Goal: Task Accomplishment & Management: Complete application form

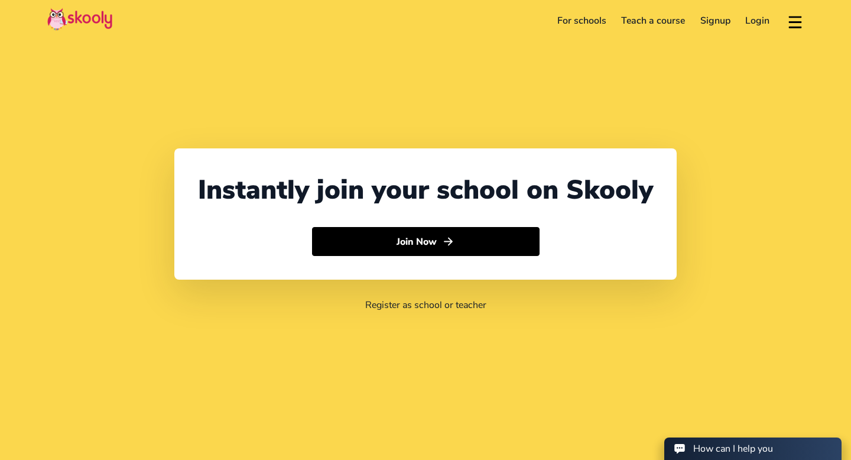
select select "60"
select select "Malaysia"
select select "Asia/Kuala_Lumpur"
click at [582, 20] on link "For schools" at bounding box center [582, 20] width 64 height 19
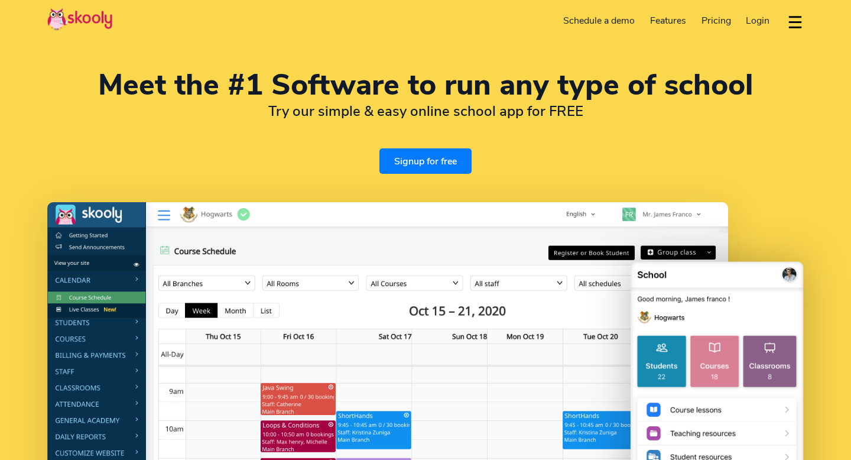
select select "en"
select select "60"
select select "[GEOGRAPHIC_DATA]"
select select "[GEOGRAPHIC_DATA]/Kuala_Lumpur"
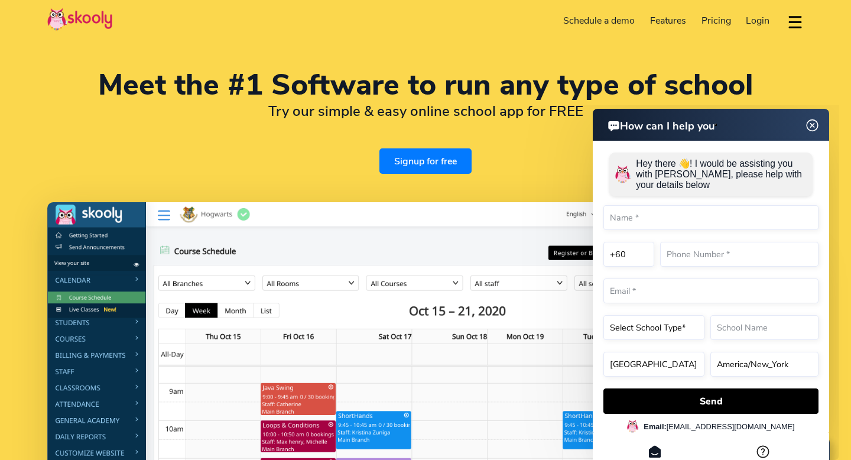
click at [813, 122] on img at bounding box center [812, 125] width 22 height 15
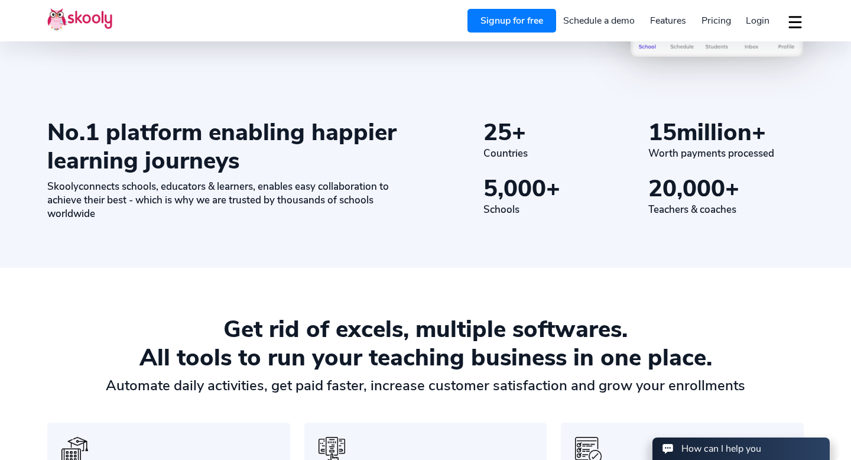
scroll to position [558, 0]
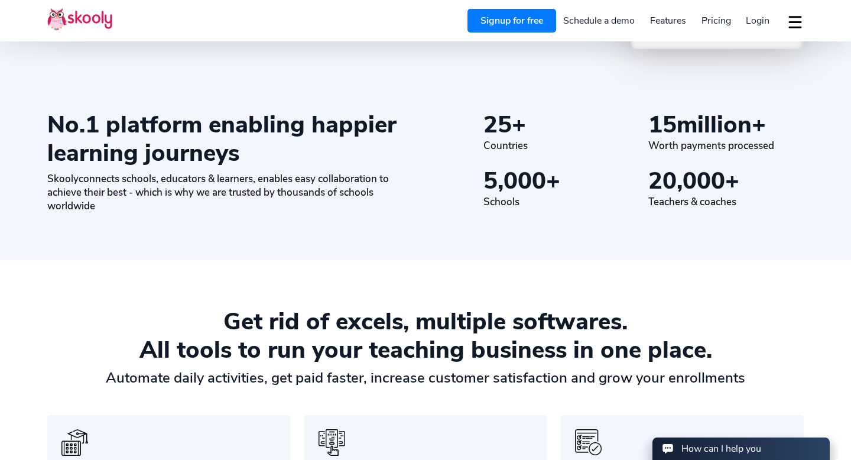
click at [797, 26] on button "dropdown menu" at bounding box center [795, 21] width 17 height 27
click at [497, 20] on link "Signup for free" at bounding box center [512, 21] width 89 height 24
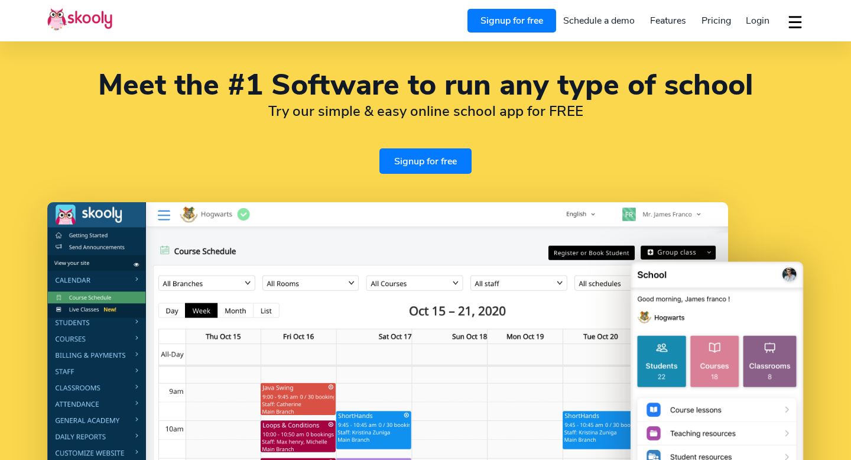
select select "en"
select select "60"
select select "[GEOGRAPHIC_DATA]"
select select "[GEOGRAPHIC_DATA]/Kuala_Lumpur"
